Goal: Find specific page/section: Find specific page/section

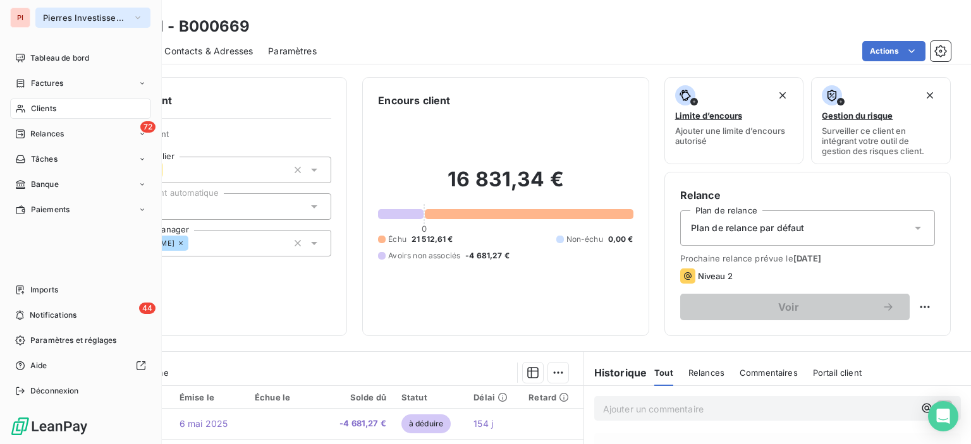
click at [133, 16] on icon "button" at bounding box center [138, 17] width 10 height 13
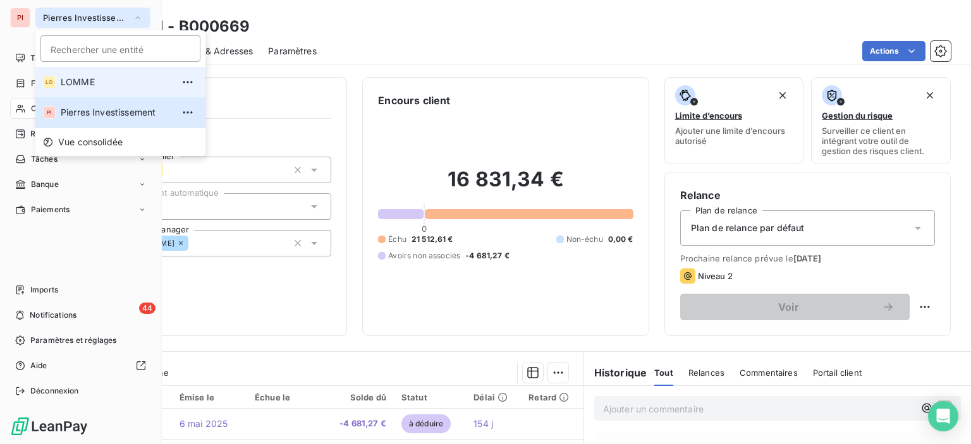
click at [101, 81] on span "LOMME" at bounding box center [117, 82] width 112 height 13
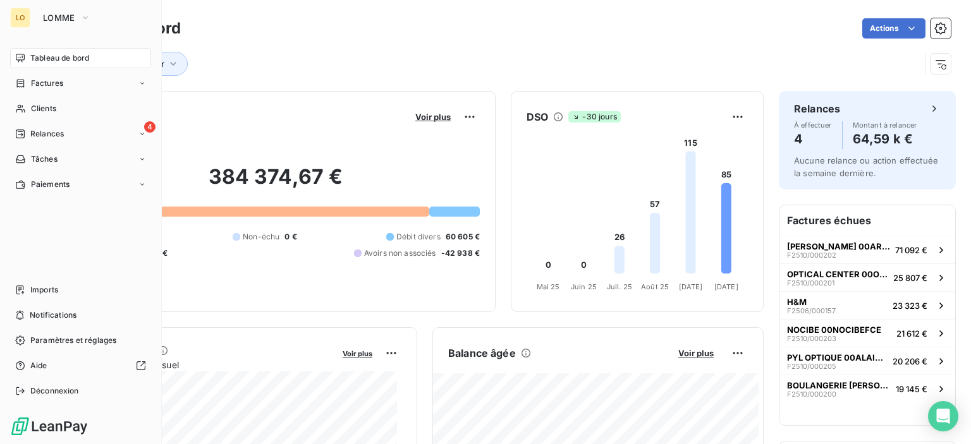
drag, startPoint x: 316, startPoint y: 31, endPoint x: 295, endPoint y: 42, distance: 23.8
click at [316, 31] on div "Actions" at bounding box center [573, 28] width 755 height 20
click at [54, 100] on div "Clients" at bounding box center [80, 109] width 141 height 20
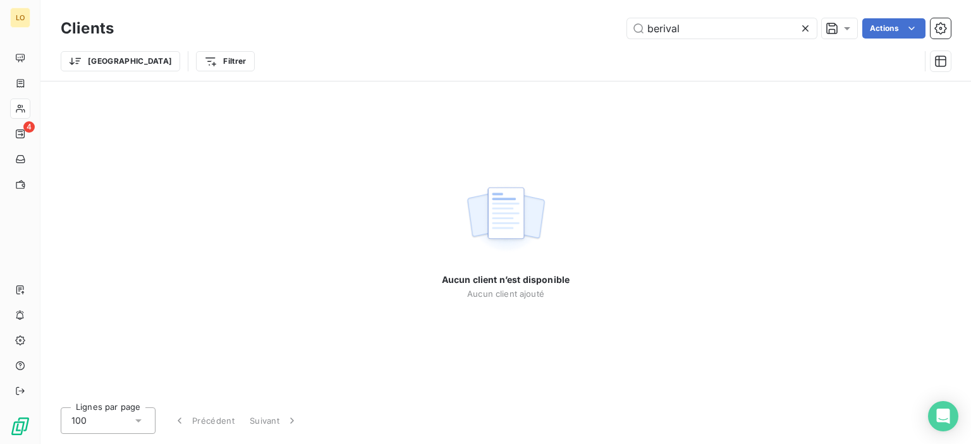
drag, startPoint x: 685, startPoint y: 25, endPoint x: 573, endPoint y: 37, distance: 113.2
click at [617, 35] on div "berival Actions" at bounding box center [540, 28] width 822 height 20
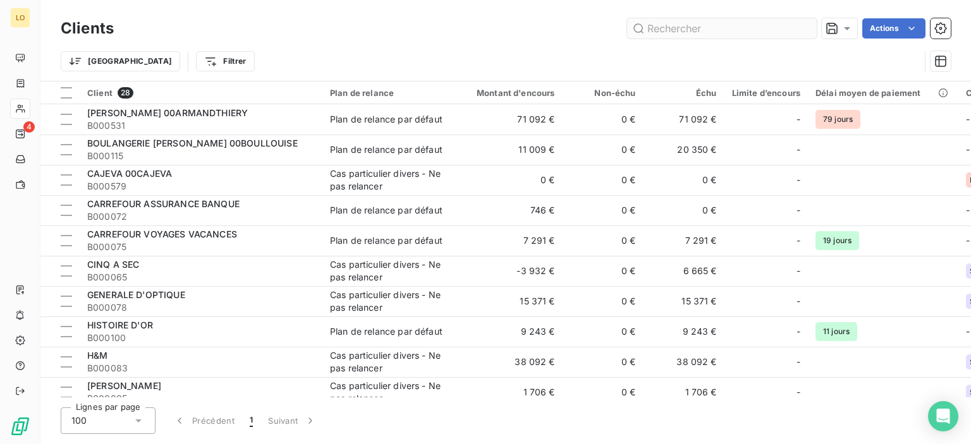
click at [700, 27] on input "text" at bounding box center [722, 28] width 190 height 20
type input "j"
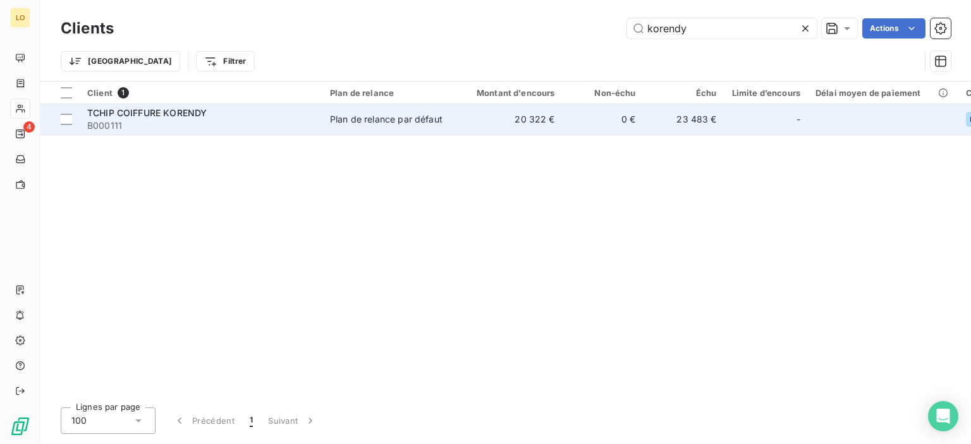
type input "korendy"
click at [148, 107] on div "TCHIP COIFFURE KORENDY" at bounding box center [201, 113] width 228 height 13
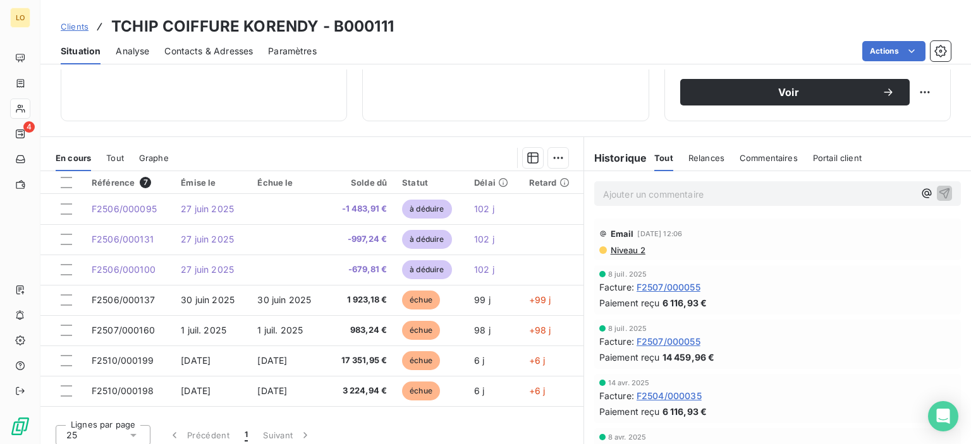
scroll to position [222, 0]
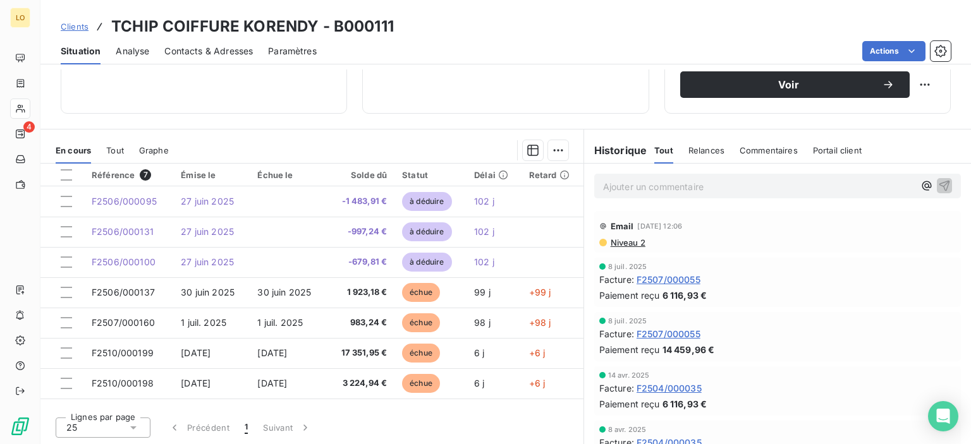
drag, startPoint x: 226, startPoint y: 389, endPoint x: 472, endPoint y: 25, distance: 439.6
click at [472, 25] on div "Clients TCHIP COIFFURE KORENDY - B000111" at bounding box center [505, 26] width 930 height 23
